Goal: Find contact information: Find contact information

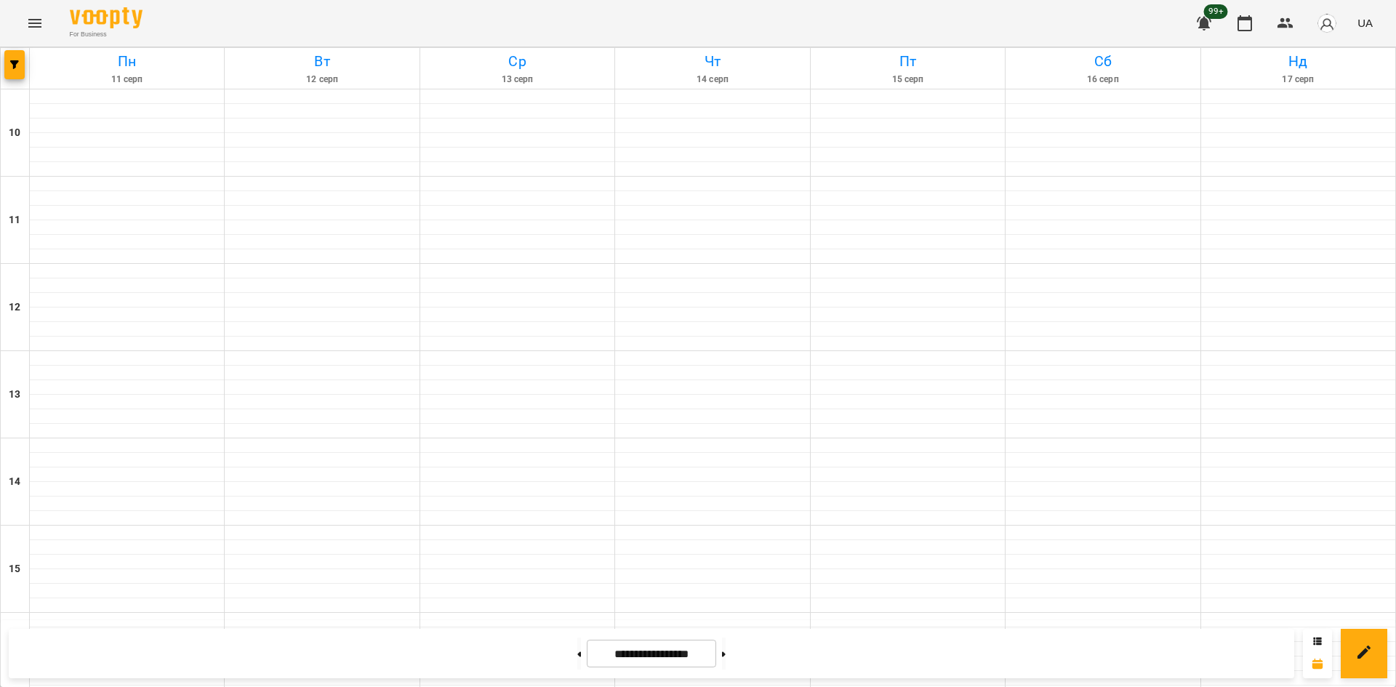
scroll to position [529, 0]
click at [14, 59] on button "button" at bounding box center [14, 64] width 20 height 29
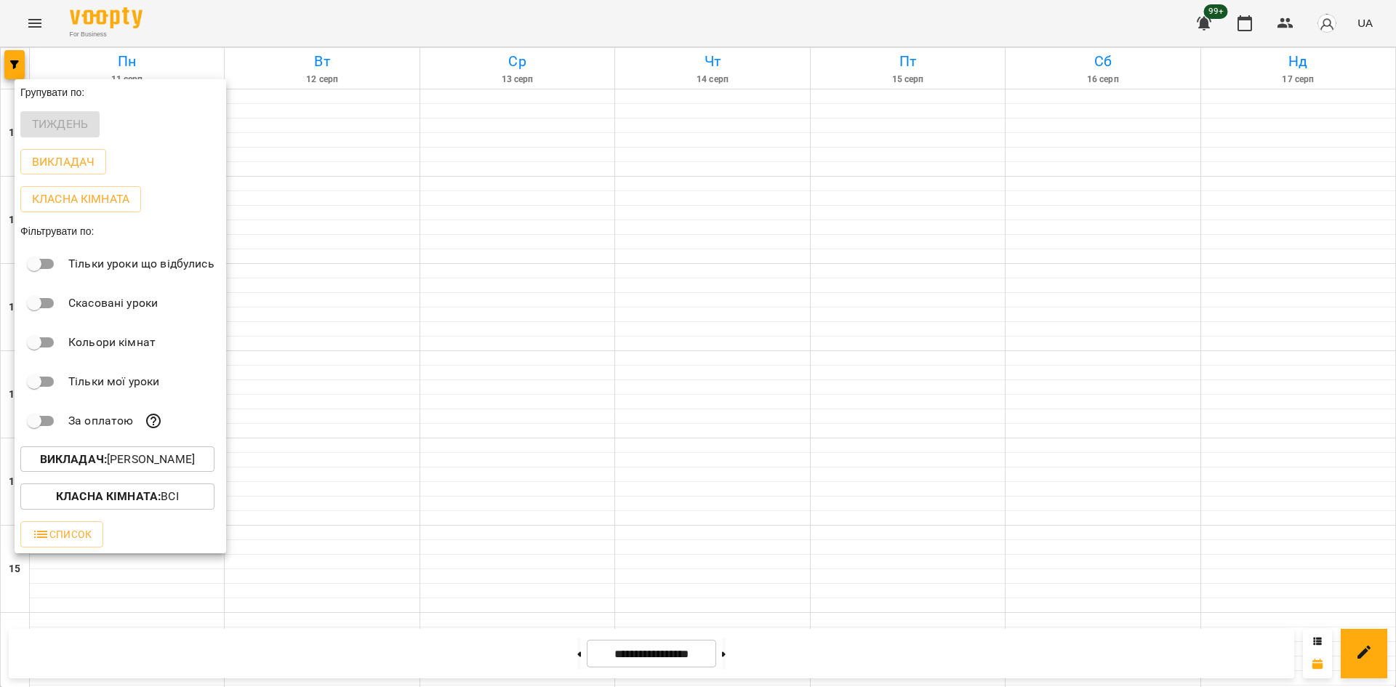
click at [148, 463] on p "Викладач : [PERSON_NAME]" at bounding box center [117, 459] width 155 height 17
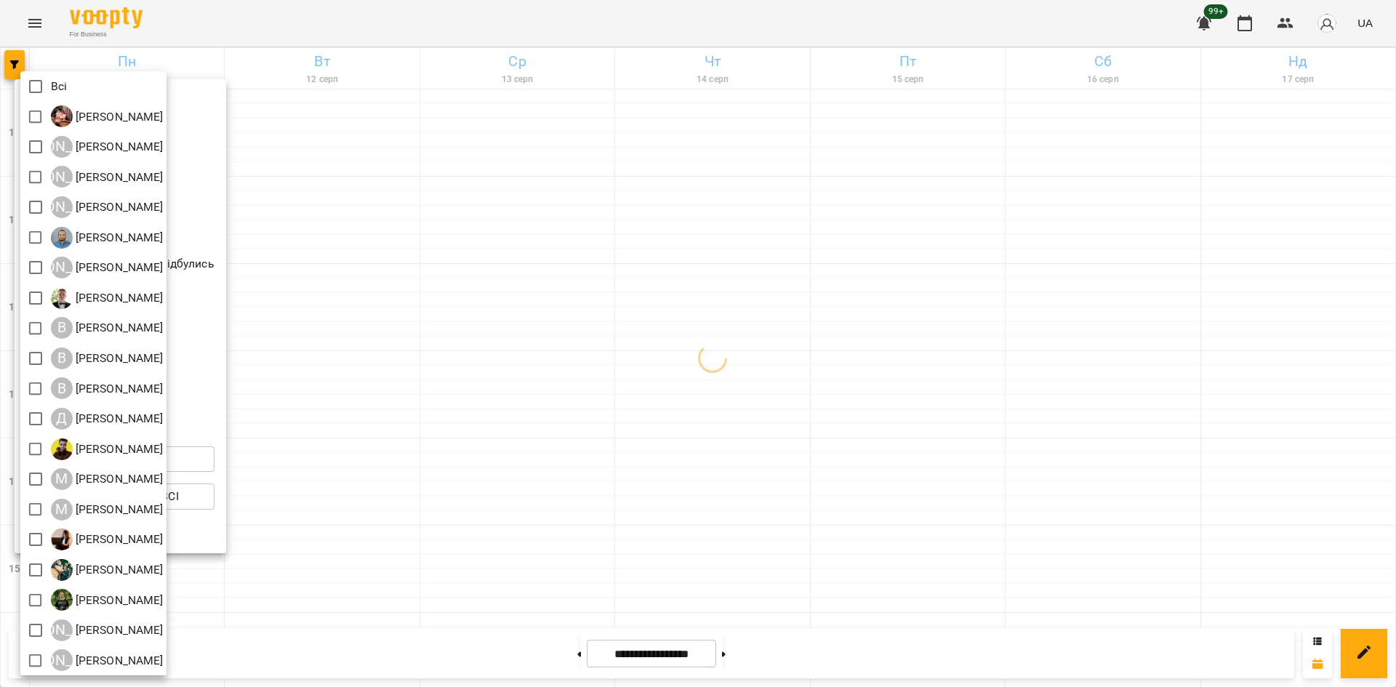
drag, startPoint x: 359, startPoint y: 540, endPoint x: 294, endPoint y: 499, distance: 77.1
click at [358, 540] on div at bounding box center [698, 343] width 1396 height 687
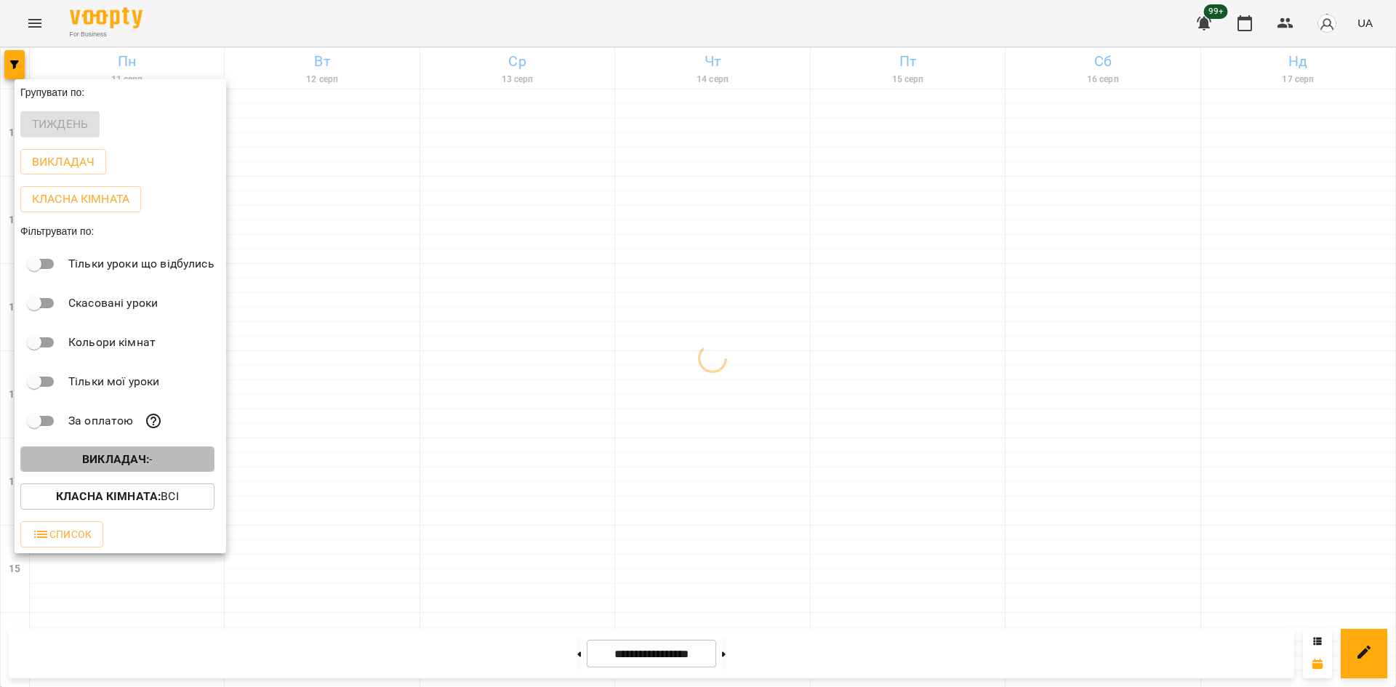
click at [93, 466] on b "Викладач :" at bounding box center [115, 459] width 67 height 14
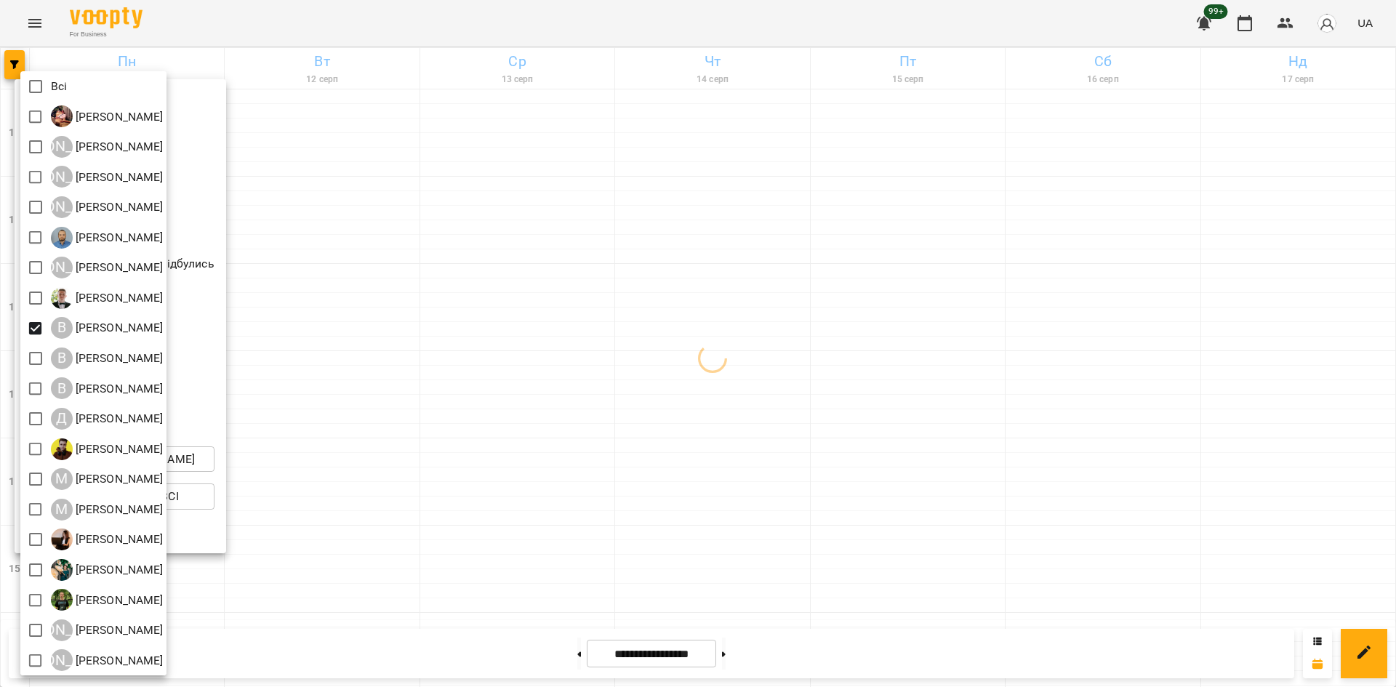
click at [355, 526] on div at bounding box center [698, 343] width 1396 height 687
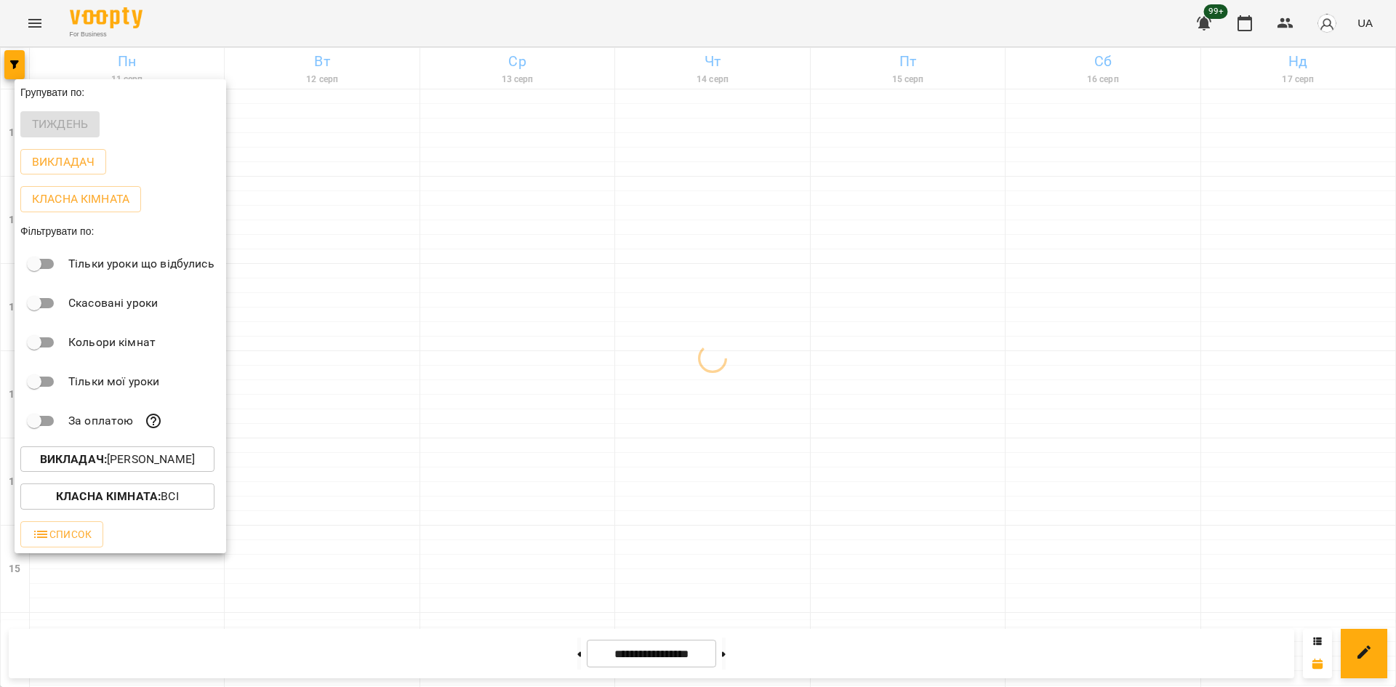
drag, startPoint x: 441, startPoint y: 396, endPoint x: 868, endPoint y: 684, distance: 515.5
click at [366, 177] on div at bounding box center [698, 343] width 1396 height 687
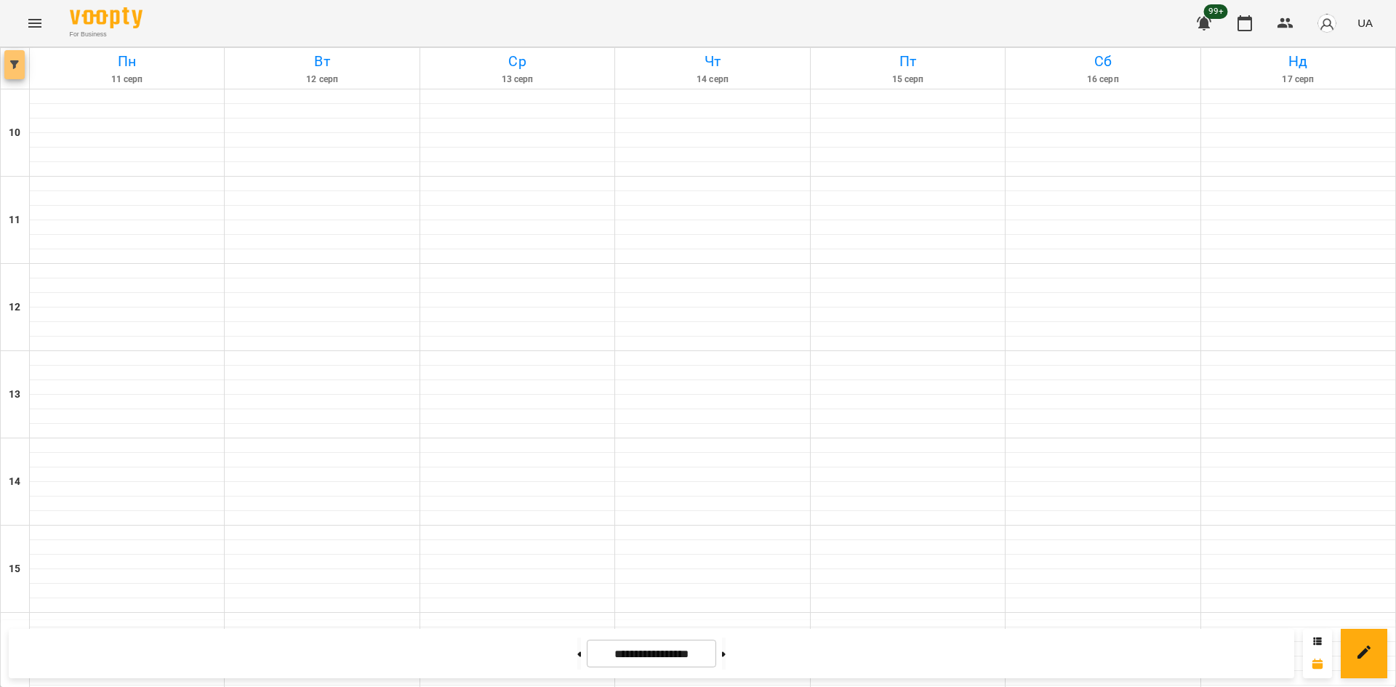
click at [5, 62] on span "button" at bounding box center [14, 64] width 20 height 9
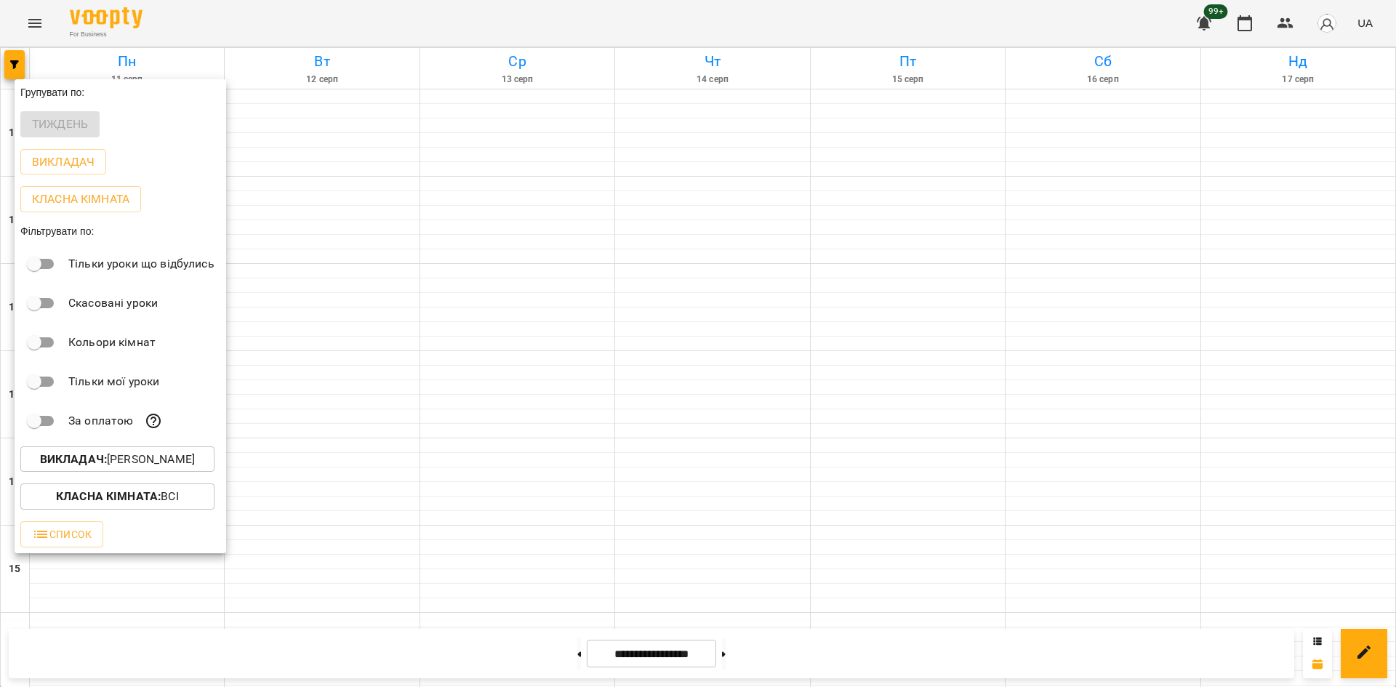
click at [151, 462] on p "Викладач : [PERSON_NAME]" at bounding box center [117, 459] width 155 height 17
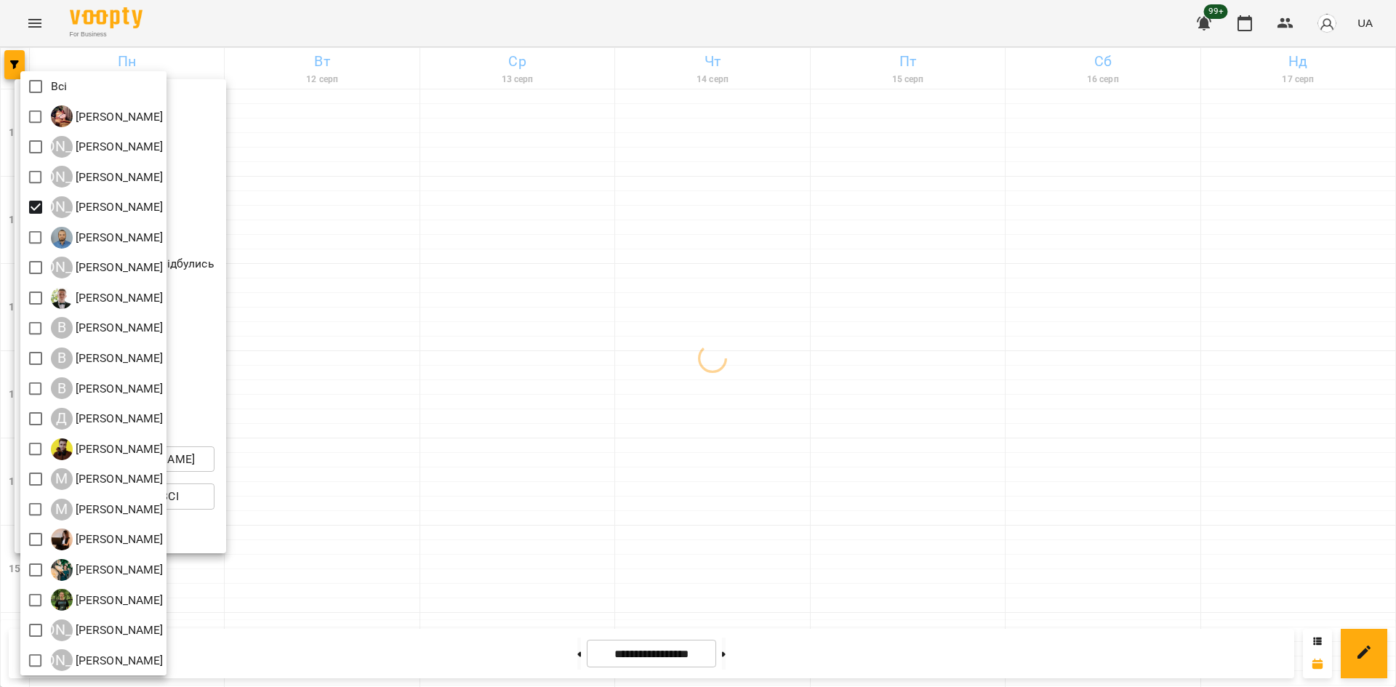
drag, startPoint x: 460, startPoint y: 563, endPoint x: 442, endPoint y: 550, distance: 22.4
click at [460, 562] on div at bounding box center [698, 343] width 1396 height 687
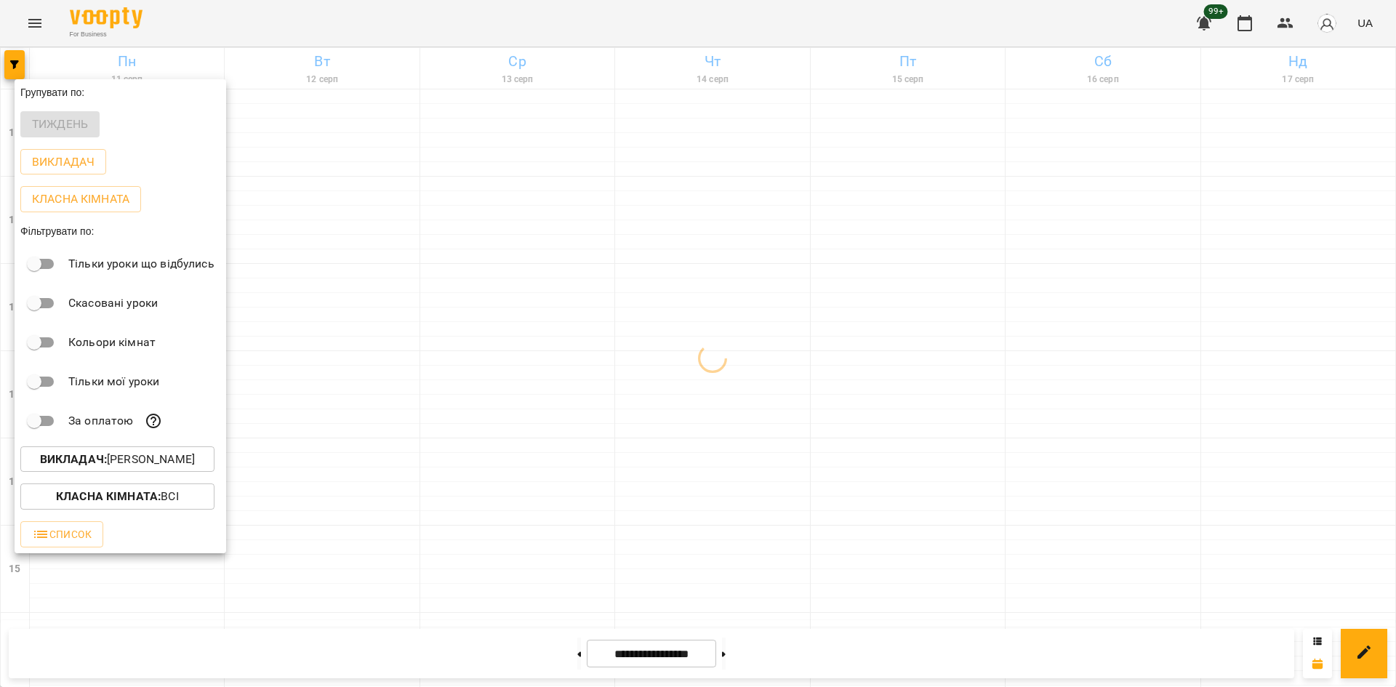
click at [384, 518] on div at bounding box center [698, 343] width 1396 height 687
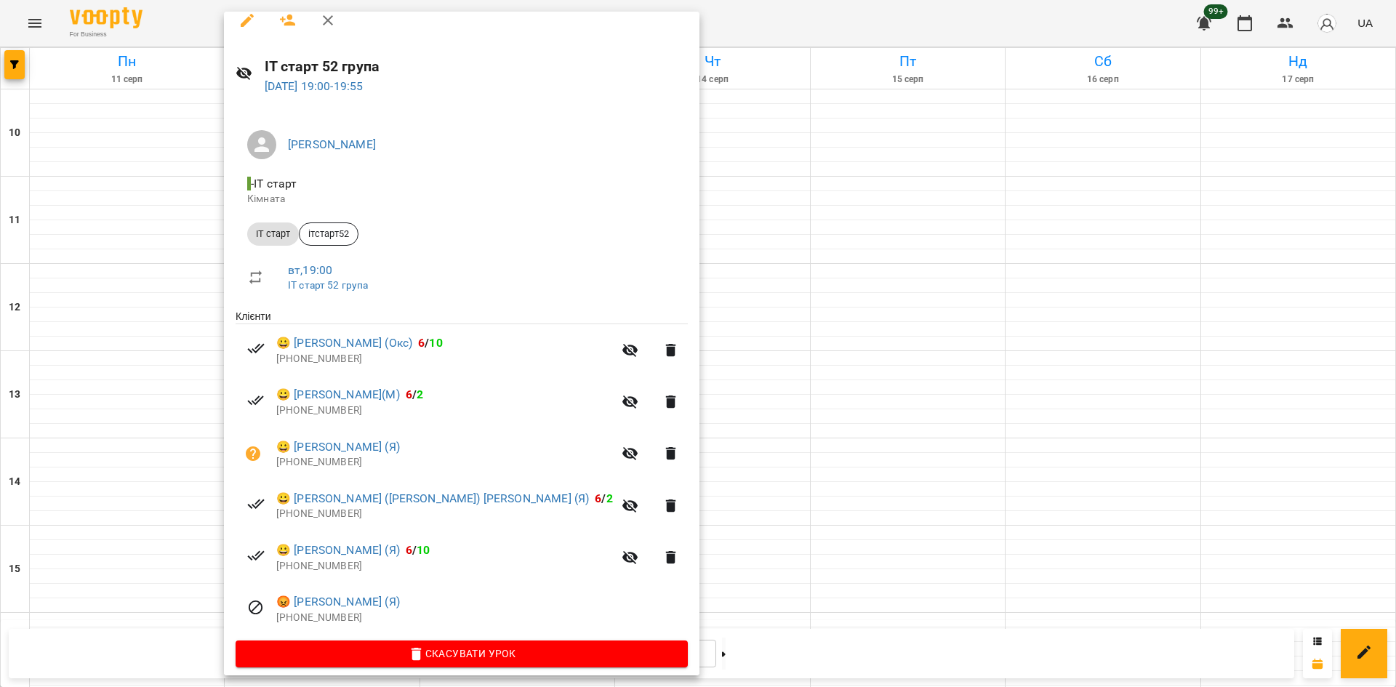
scroll to position [25, 0]
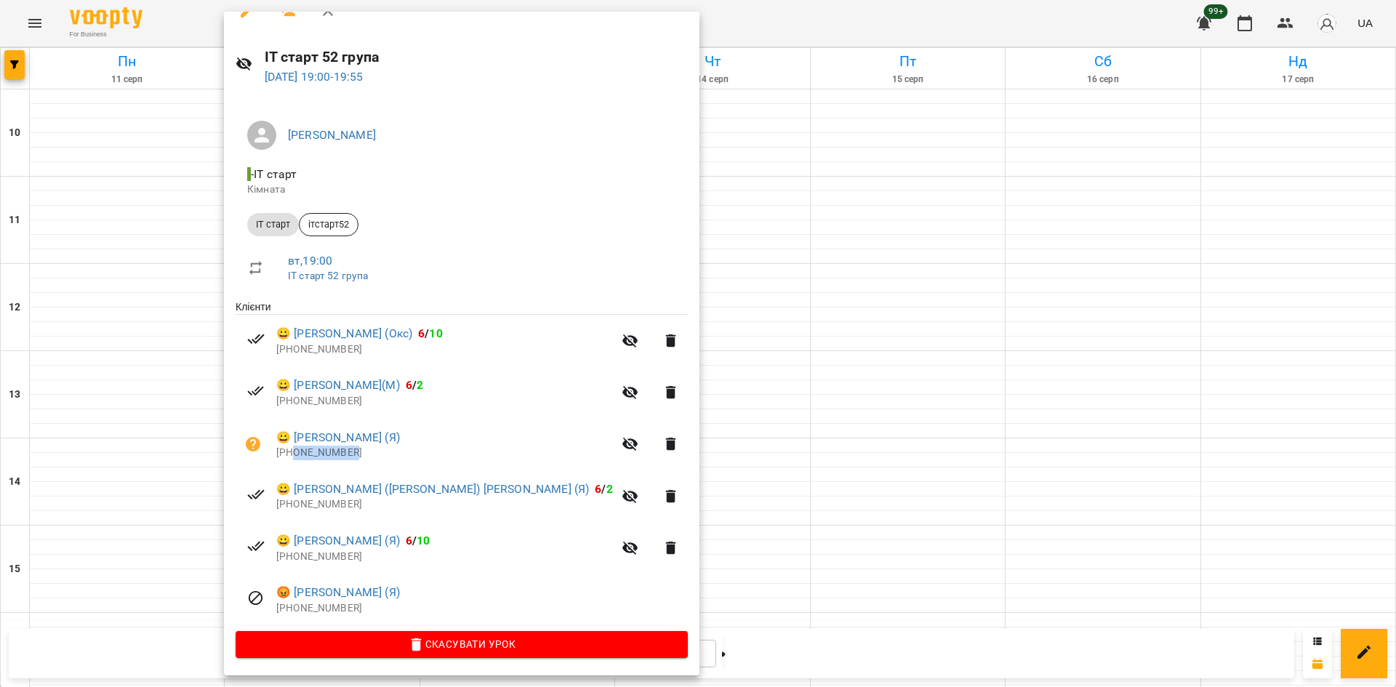
drag, startPoint x: 321, startPoint y: 444, endPoint x: 292, endPoint y: 448, distance: 30.1
click at [292, 448] on p "[PHONE_NUMBER]" at bounding box center [444, 453] width 337 height 15
click at [394, 462] on li "😀 [PERSON_NAME] (Я) [PHONE_NUMBER]" at bounding box center [462, 445] width 452 height 52
drag, startPoint x: 331, startPoint y: 456, endPoint x: 283, endPoint y: 458, distance: 48.0
click at [283, 458] on p "[PHONE_NUMBER]" at bounding box center [444, 453] width 337 height 15
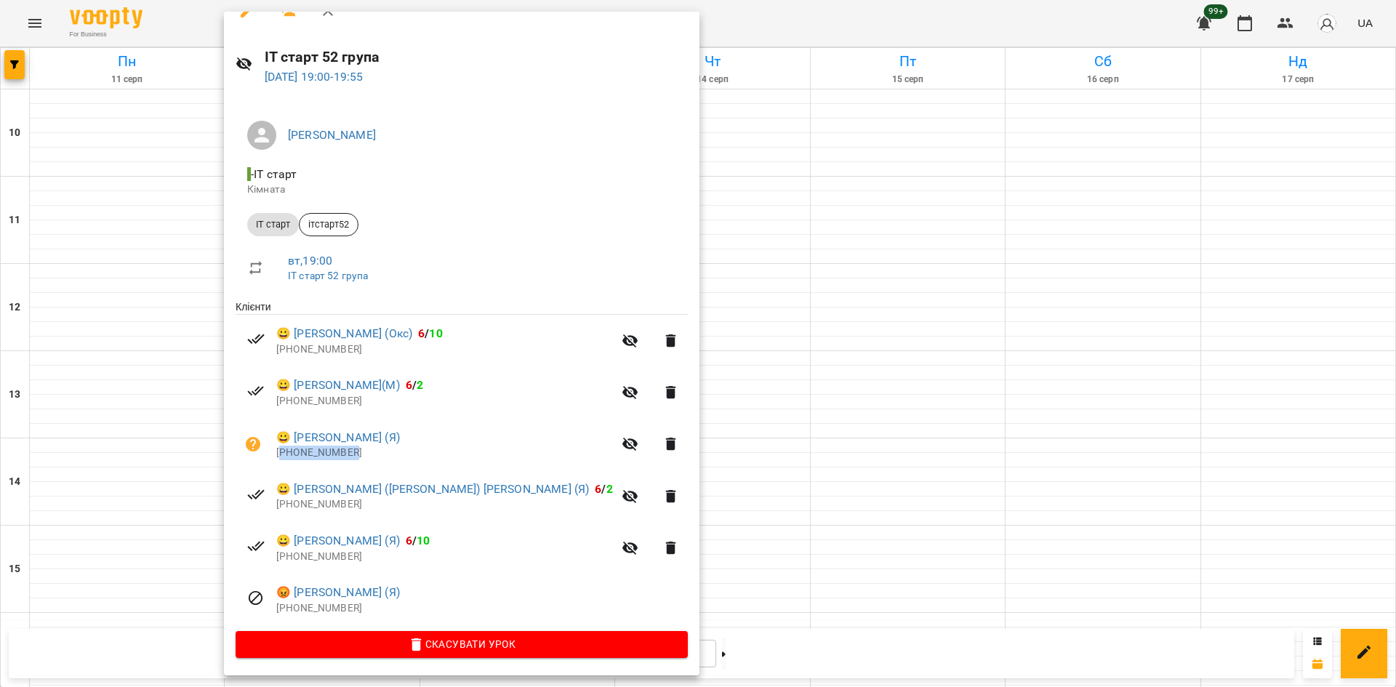
copy p "380673163187"
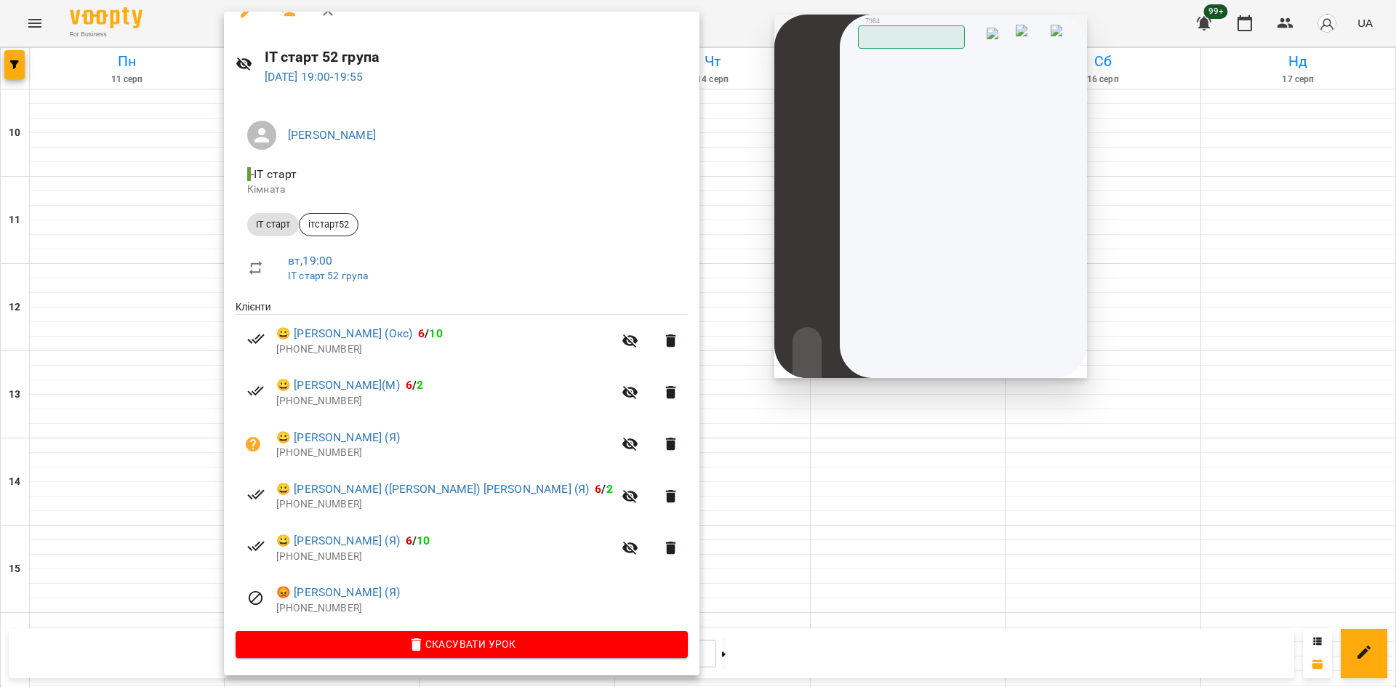
click at [696, 551] on div at bounding box center [698, 343] width 1396 height 687
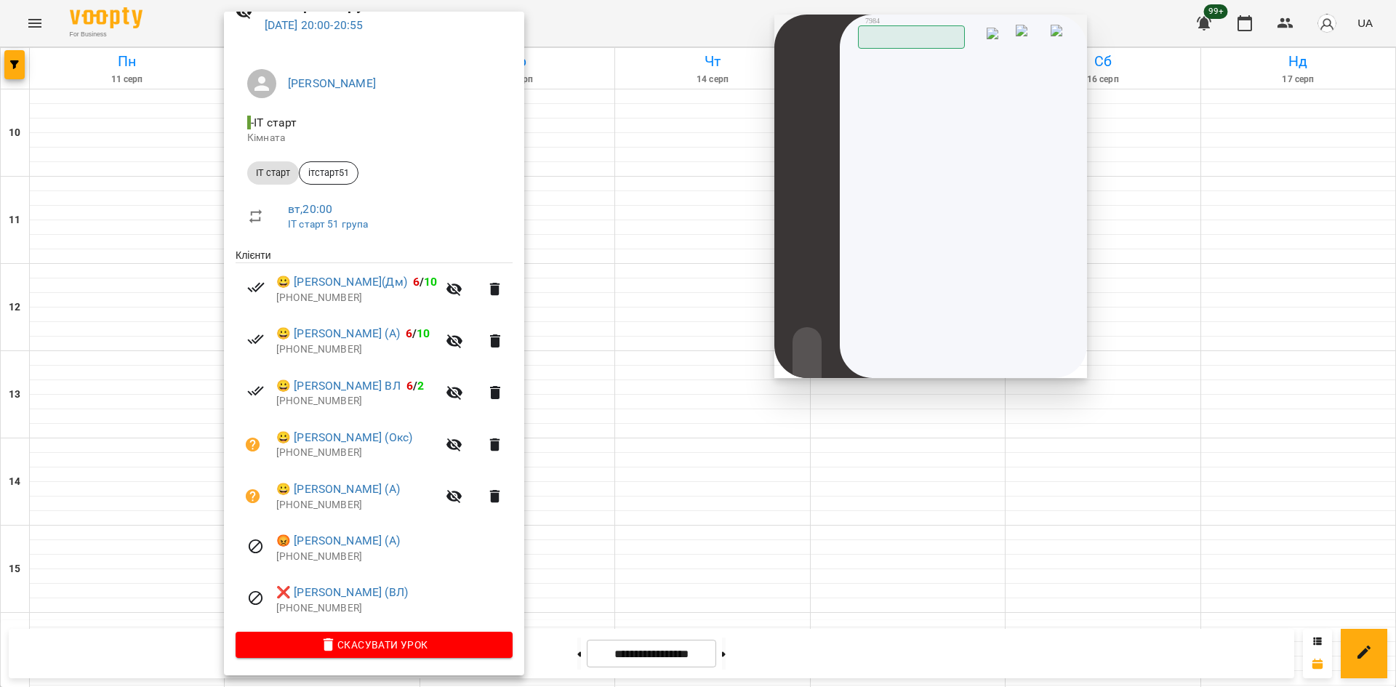
scroll to position [78, 0]
click at [599, 550] on div at bounding box center [698, 343] width 1396 height 687
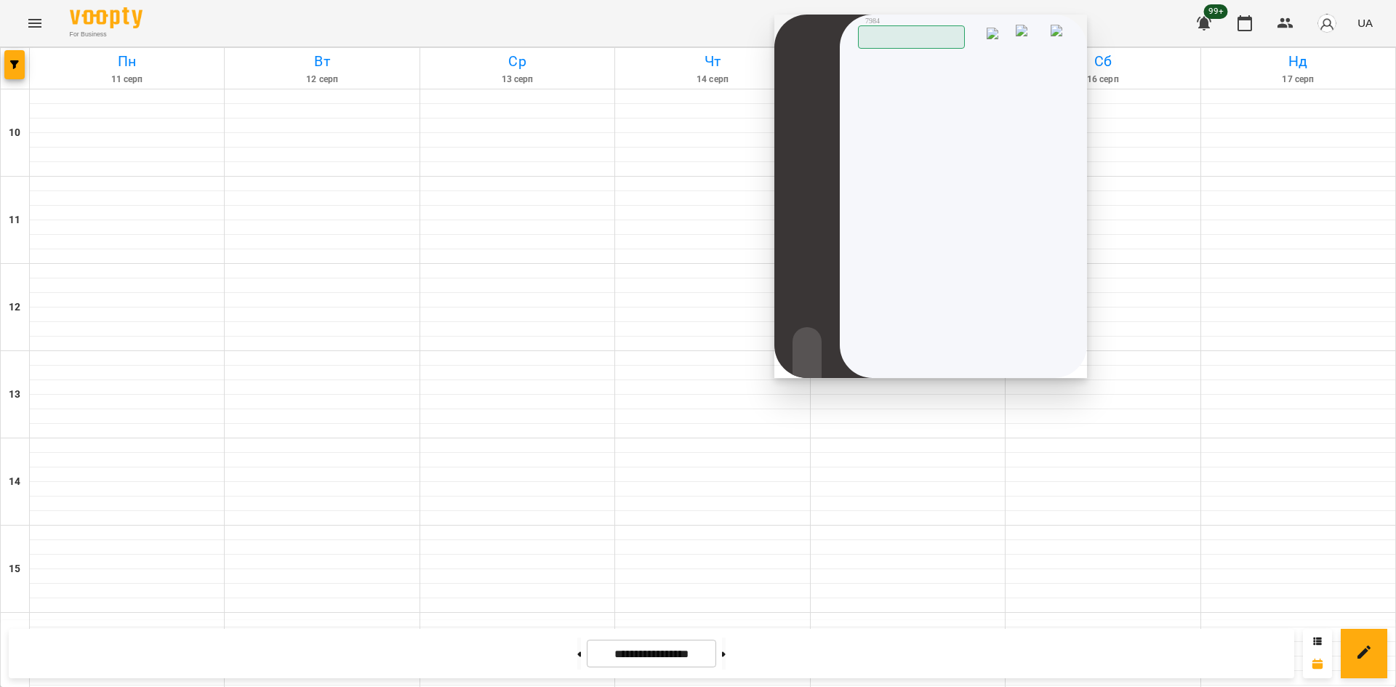
click at [1065, 32] on img at bounding box center [1061, 36] width 20 height 22
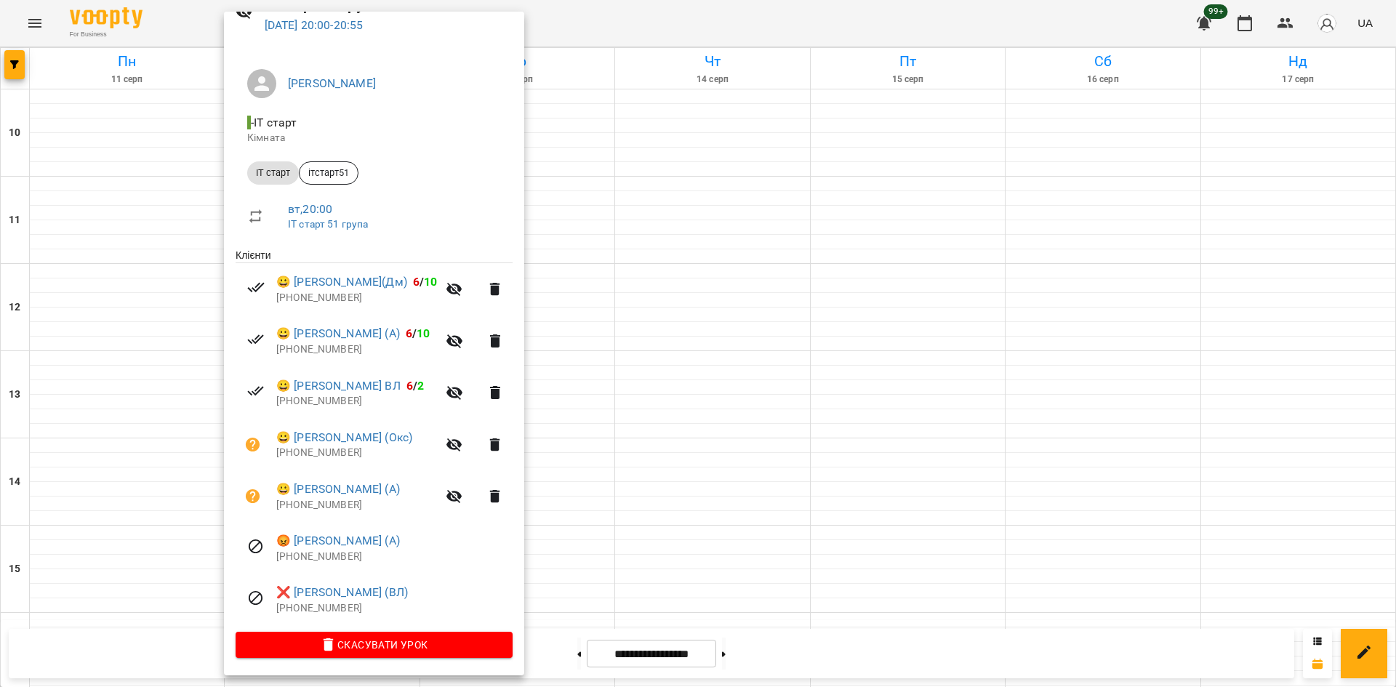
click at [606, 510] on div at bounding box center [698, 343] width 1396 height 687
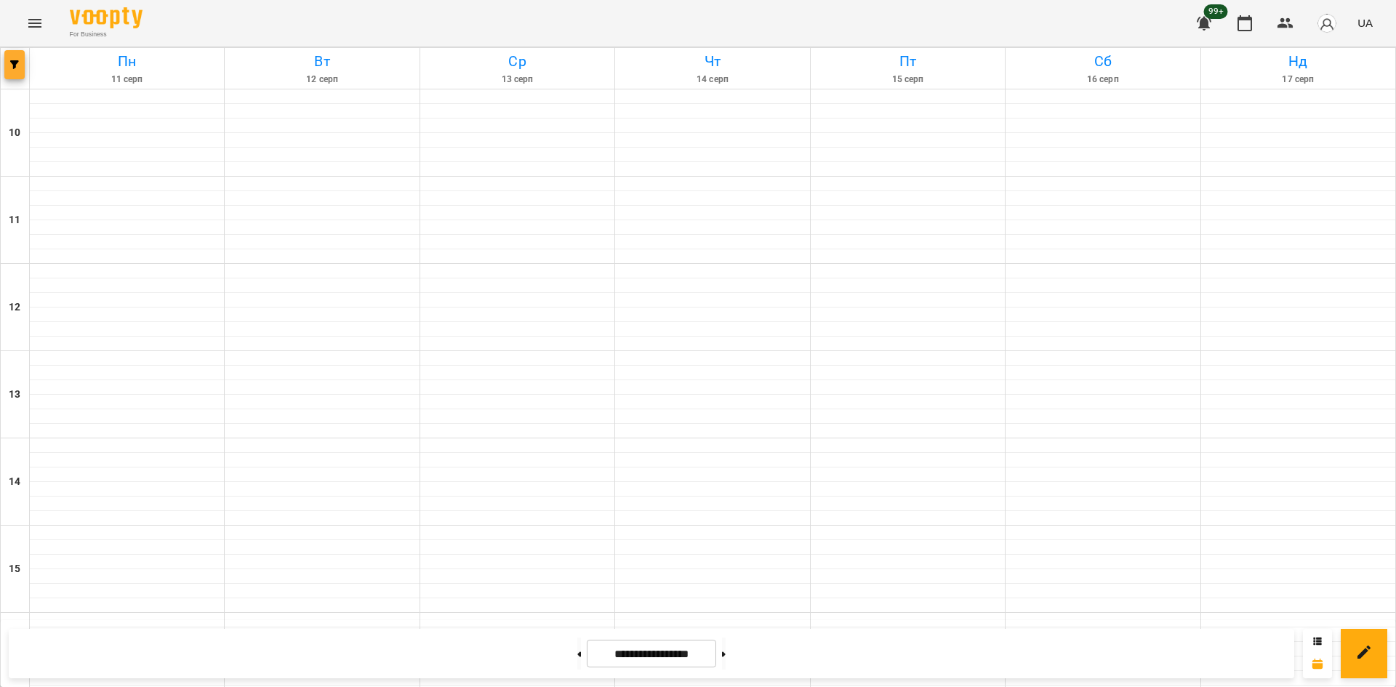
click at [18, 72] on button "button" at bounding box center [14, 64] width 20 height 29
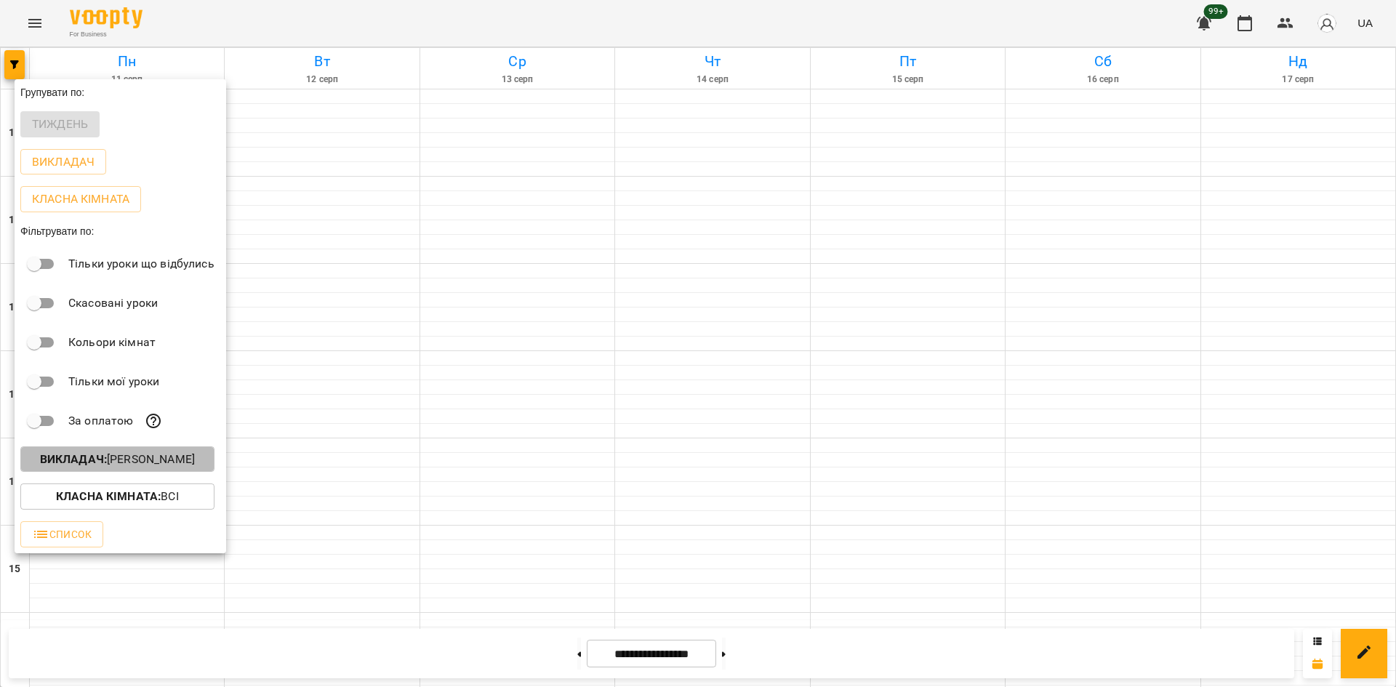
click at [155, 468] on p "Викладач : [PERSON_NAME]" at bounding box center [117, 459] width 155 height 17
